Goal: Task Accomplishment & Management: Use online tool/utility

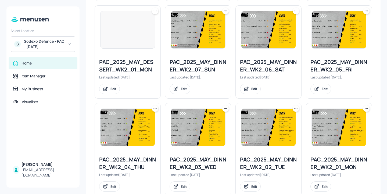
scroll to position [360, 0]
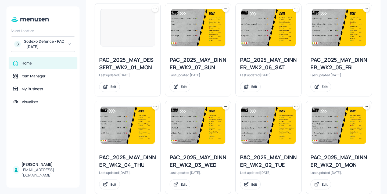
click at [224, 106] on icon at bounding box center [225, 106] width 5 height 5
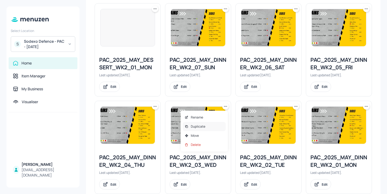
click at [219, 127] on div "Duplicate" at bounding box center [204, 126] width 43 height 9
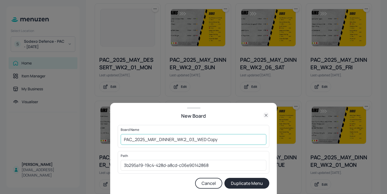
click at [122, 140] on input "PAC_2025_MAY_DINNER_WK2_03_WED Copy" at bounding box center [194, 139] width 146 height 11
drag, startPoint x: 246, startPoint y: 139, endPoint x: 217, endPoint y: 138, distance: 28.8
click at [217, 138] on input "01ed-PAC_2025_MAY_DINNER_WK2_03_WED Copy" at bounding box center [194, 139] width 146 height 11
click at [134, 138] on input "01ed-PAC_2025_MAY_DINNER_WK2_03_WED Copy" at bounding box center [194, 139] width 146 height 11
drag, startPoint x: 240, startPoint y: 138, endPoint x: 222, endPoint y: 138, distance: 18.0
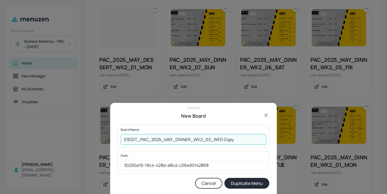
click at [222, 138] on input "01EDIT_PAC_2025_MAY_DINNER_WK2_03_WED Copy" at bounding box center [194, 139] width 146 height 11
type input "01EDIT_PAC_2025_MAY_DINNER_WK2_03_WED_20250820"
click at [225, 178] on button "Duplicate Menu" at bounding box center [247, 183] width 45 height 11
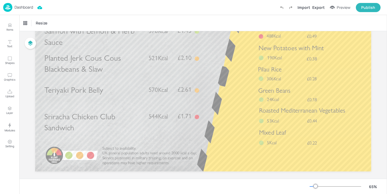
scroll to position [61, 0]
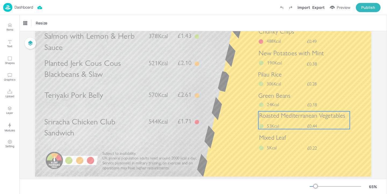
click at [280, 117] on span "Roasted Mediterranean Vegetables" at bounding box center [302, 116] width 86 height 8
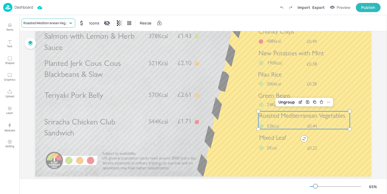
click at [57, 23] on div "Roasted Mediterranean Vegetables" at bounding box center [45, 23] width 45 height 5
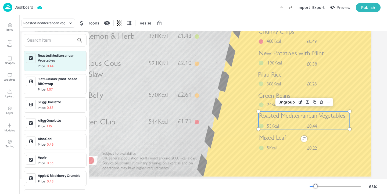
click at [54, 37] on input "text" at bounding box center [50, 40] width 47 height 9
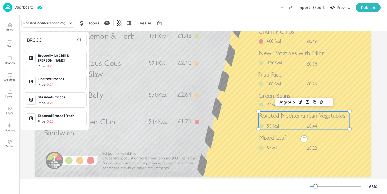
type input "BROCC"
click at [68, 101] on span "Price: 0.28" at bounding box center [61, 103] width 46 height 5
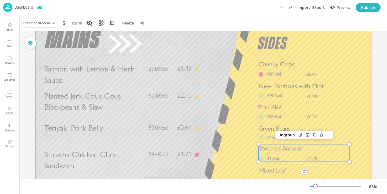
scroll to position [0, 0]
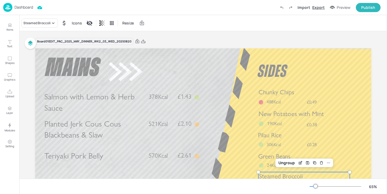
click at [317, 9] on div "Export" at bounding box center [318, 8] width 12 height 6
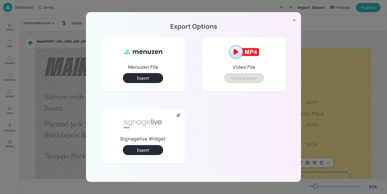
click at [144, 147] on button "Export" at bounding box center [143, 150] width 40 height 10
